Goal: Task Accomplishment & Management: Use online tool/utility

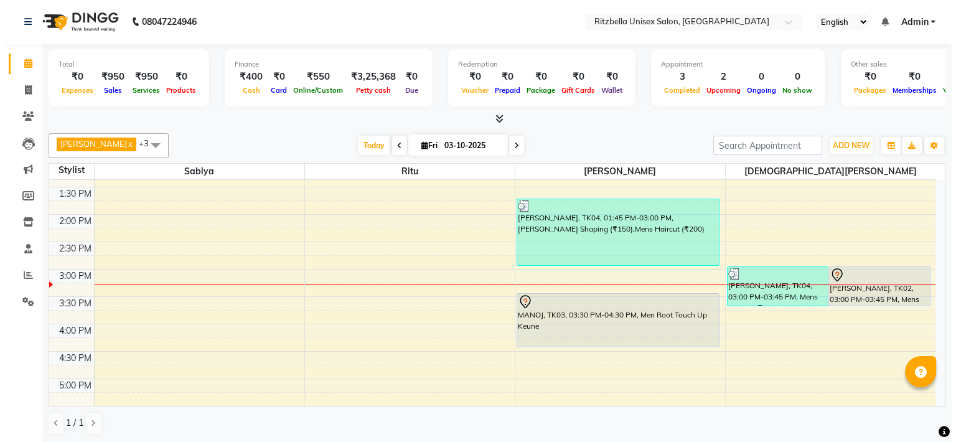
scroll to position [236, 0]
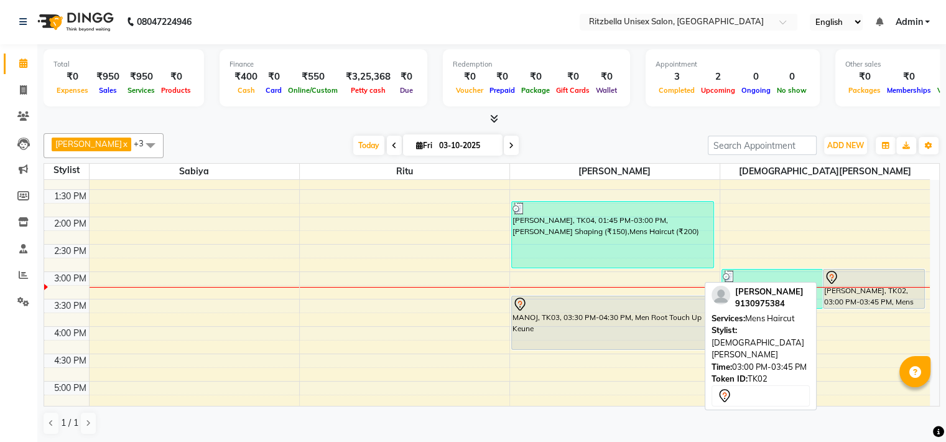
click at [878, 292] on div "[PERSON_NAME], TK02, 03:00 PM-03:45 PM, Mens Haircut" at bounding box center [874, 288] width 101 height 39
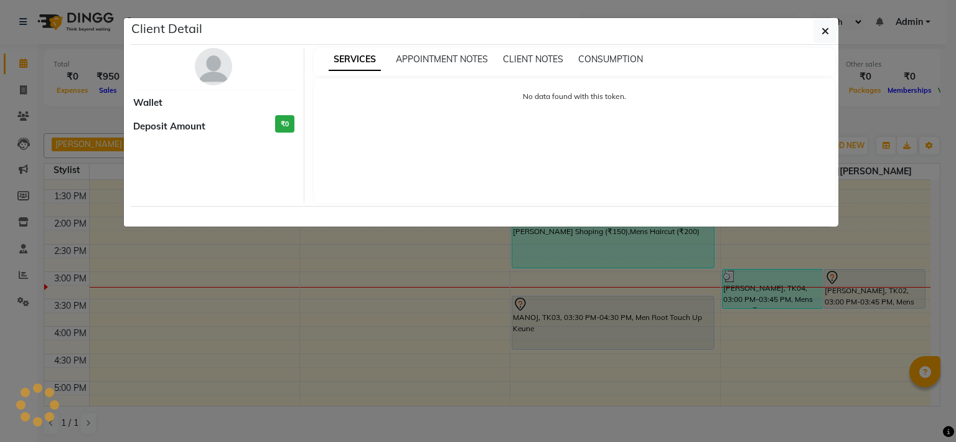
select select "7"
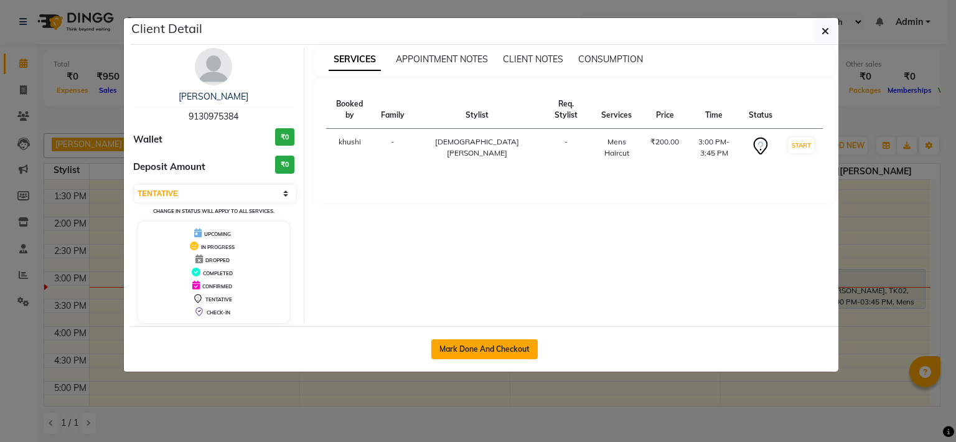
click at [502, 343] on button "Mark Done And Checkout" at bounding box center [484, 349] width 106 height 20
select select "service"
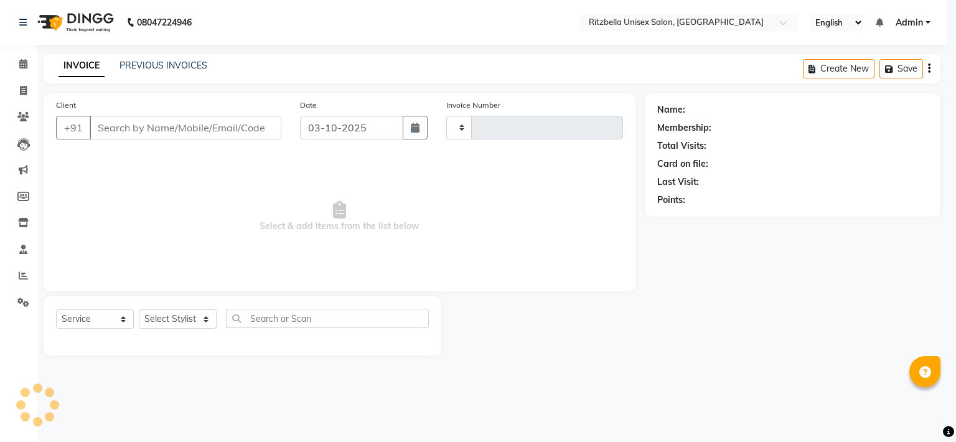
type input "1022"
select select "6870"
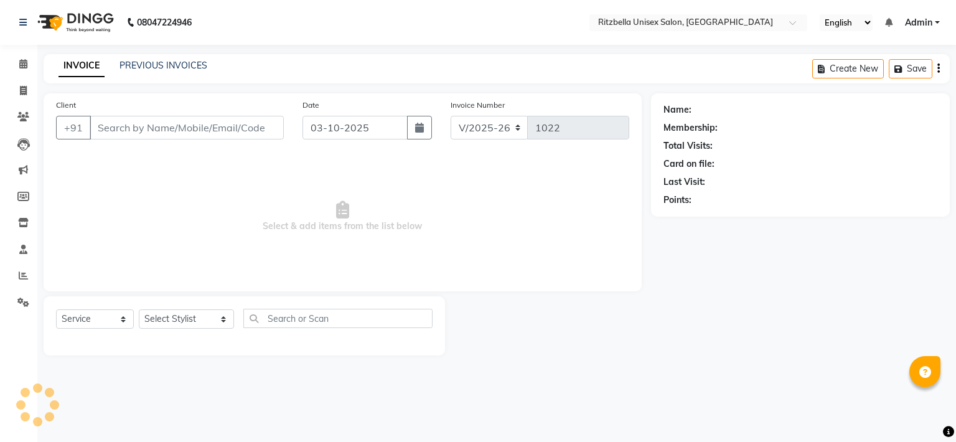
type input "9130975384"
select select "89403"
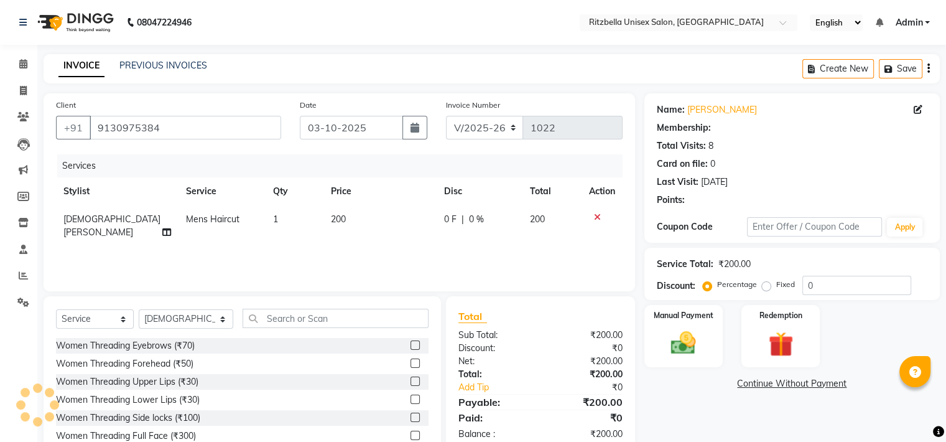
select select "1: Object"
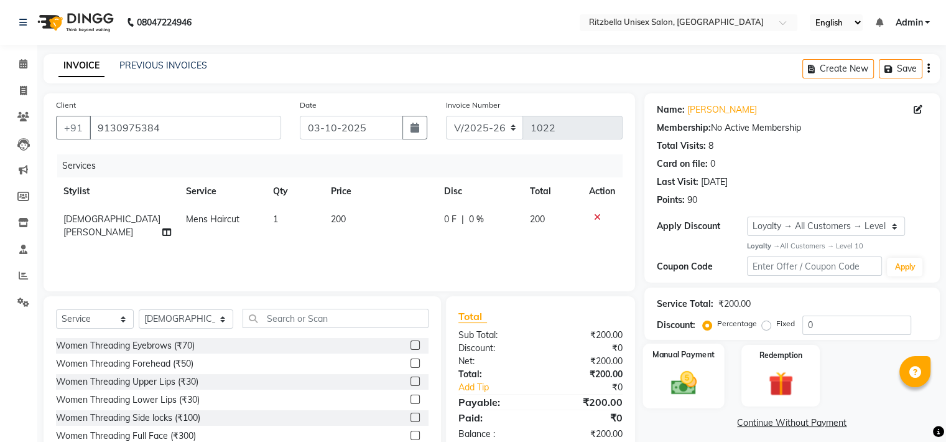
click at [671, 384] on img at bounding box center [684, 383] width 42 height 30
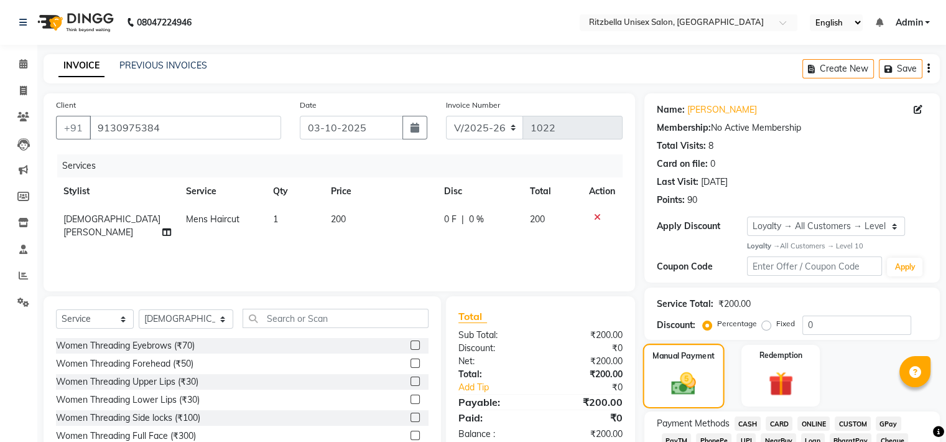
scroll to position [159, 0]
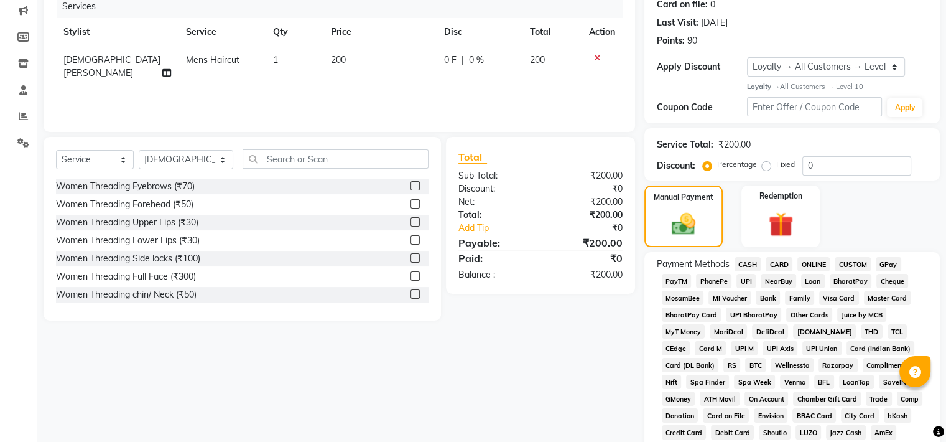
click at [754, 262] on span "CASH" at bounding box center [748, 264] width 27 height 14
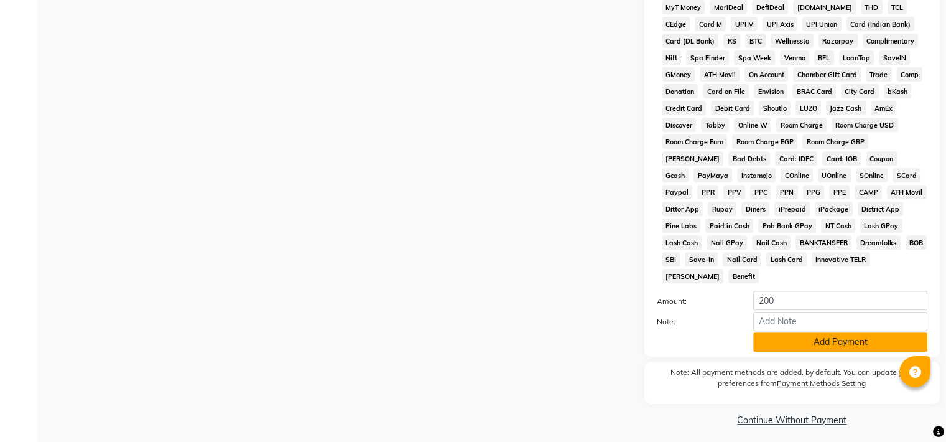
click at [827, 332] on button "Add Payment" at bounding box center [840, 341] width 174 height 19
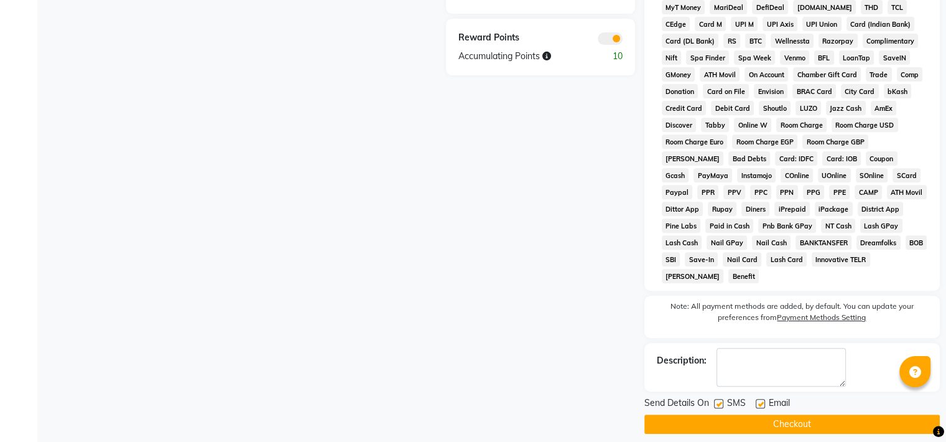
scroll to position [487, 0]
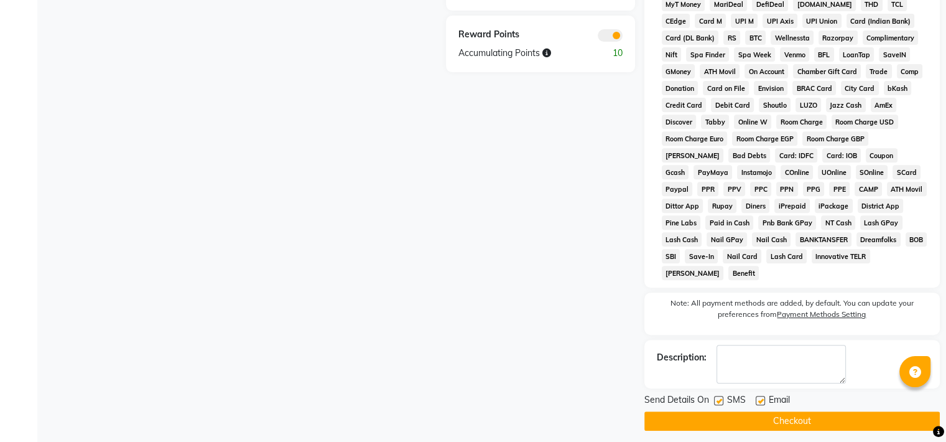
click at [791, 420] on button "Checkout" at bounding box center [793, 420] width 296 height 19
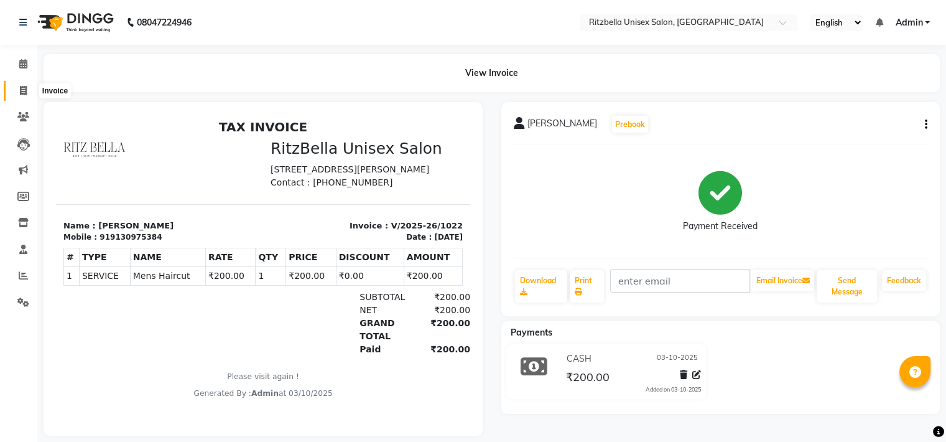
click at [19, 86] on span at bounding box center [23, 91] width 22 height 14
select select "service"
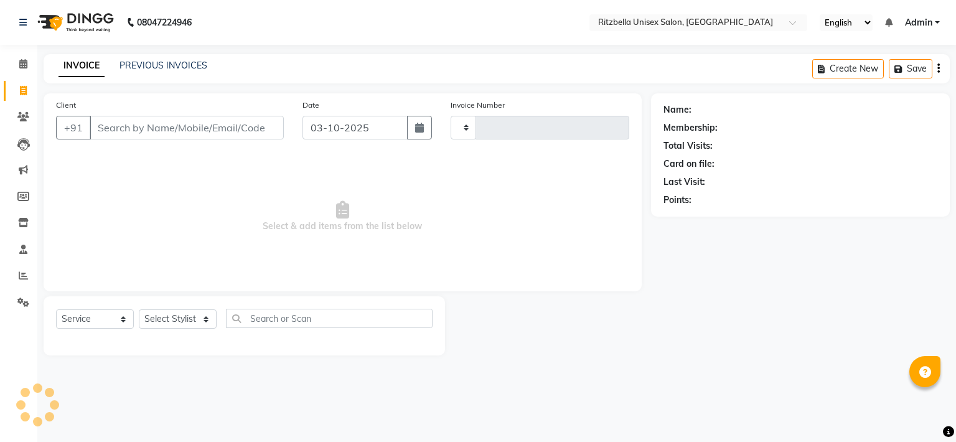
type input "1023"
select select "6870"
click at [193, 64] on link "PREVIOUS INVOICES" at bounding box center [163, 65] width 88 height 11
